Goal: Information Seeking & Learning: Find specific fact

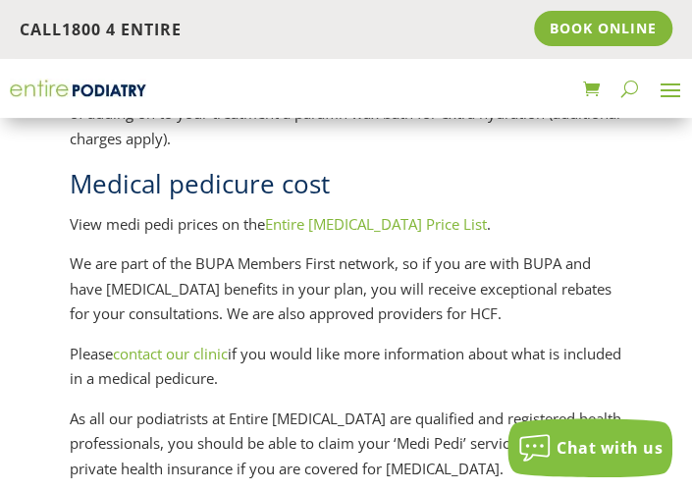
scroll to position [3169, 0]
click at [337, 221] on link "Entire [MEDICAL_DATA] Price List" at bounding box center [376, 223] width 222 height 20
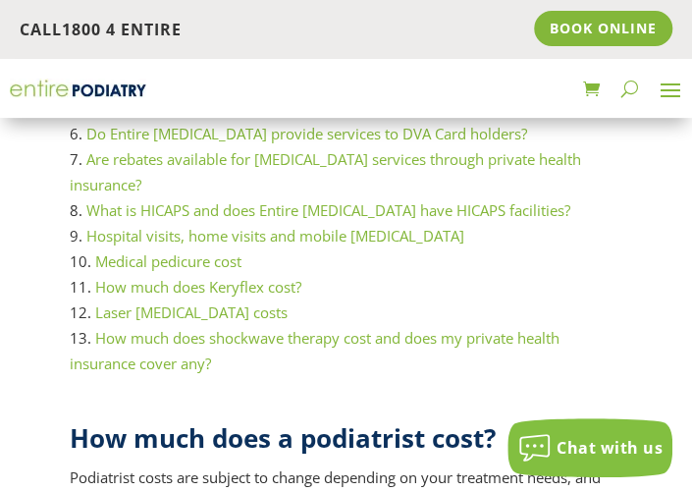
scroll to position [400, 0]
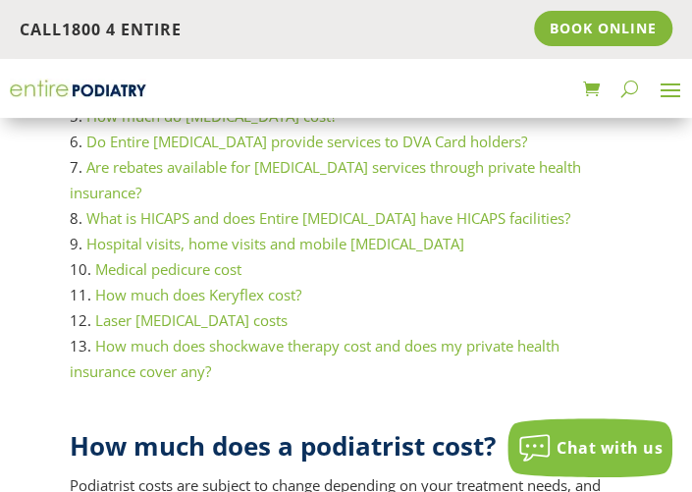
click at [173, 259] on link "Medical pedicure cost" at bounding box center [168, 269] width 146 height 20
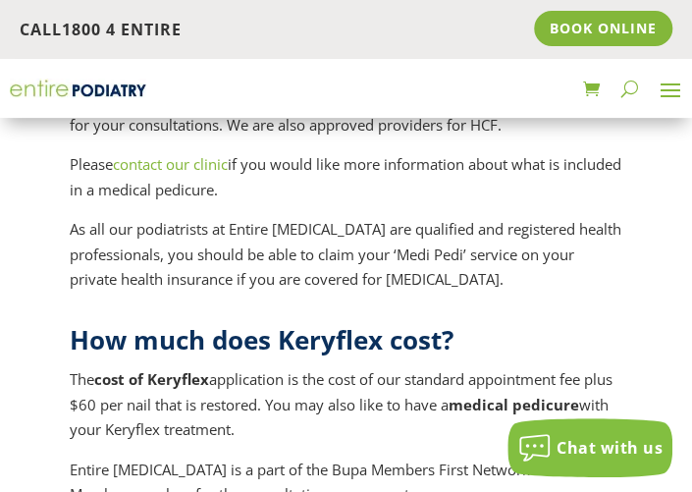
scroll to position [9458, 0]
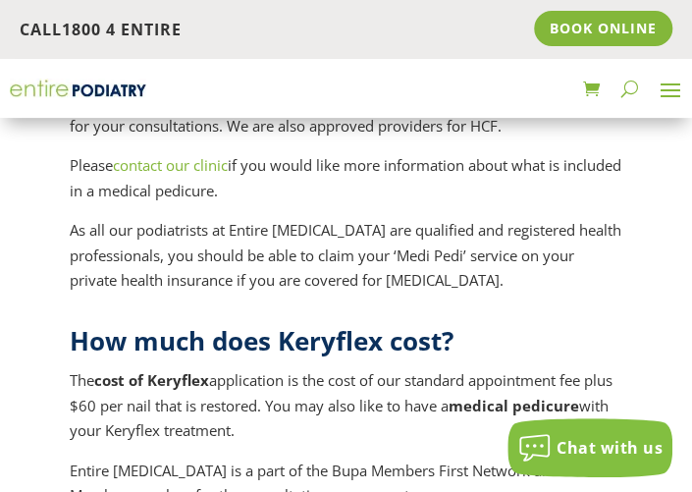
click at [671, 87] on span at bounding box center [670, 89] width 31 height 31
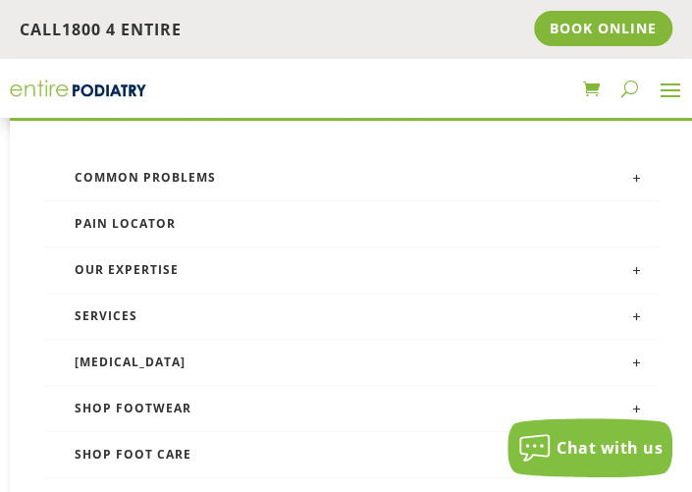
scroll to position [10075, 0]
click at [671, 86] on span at bounding box center [670, 89] width 31 height 31
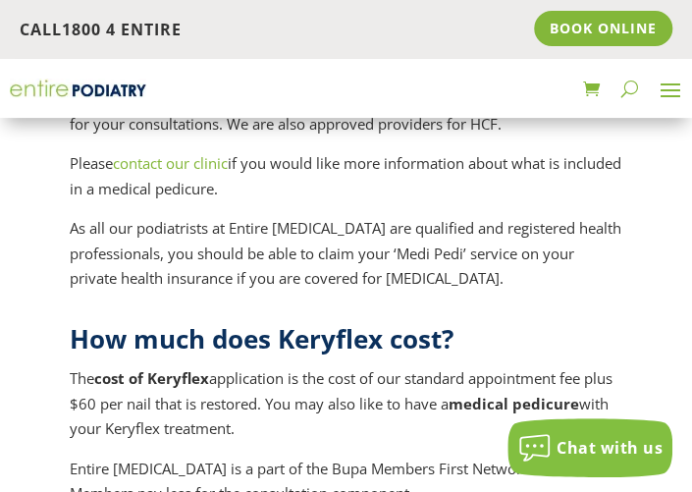
scroll to position [9459, 0]
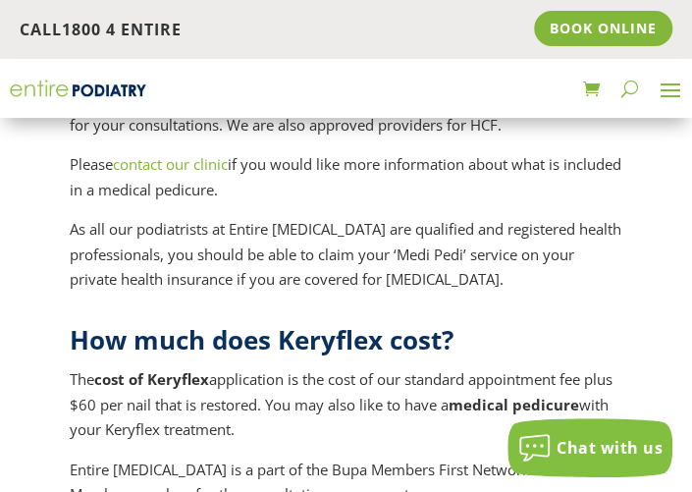
drag, startPoint x: 82, startPoint y: 85, endPoint x: 516, endPoint y: 260, distance: 467.7
click at [516, 63] on p "The Initial Consultation and Treatment is $120 and Subsequent Consultation and …" at bounding box center [347, 5] width 554 height 115
